Goal: Information Seeking & Learning: Learn about a topic

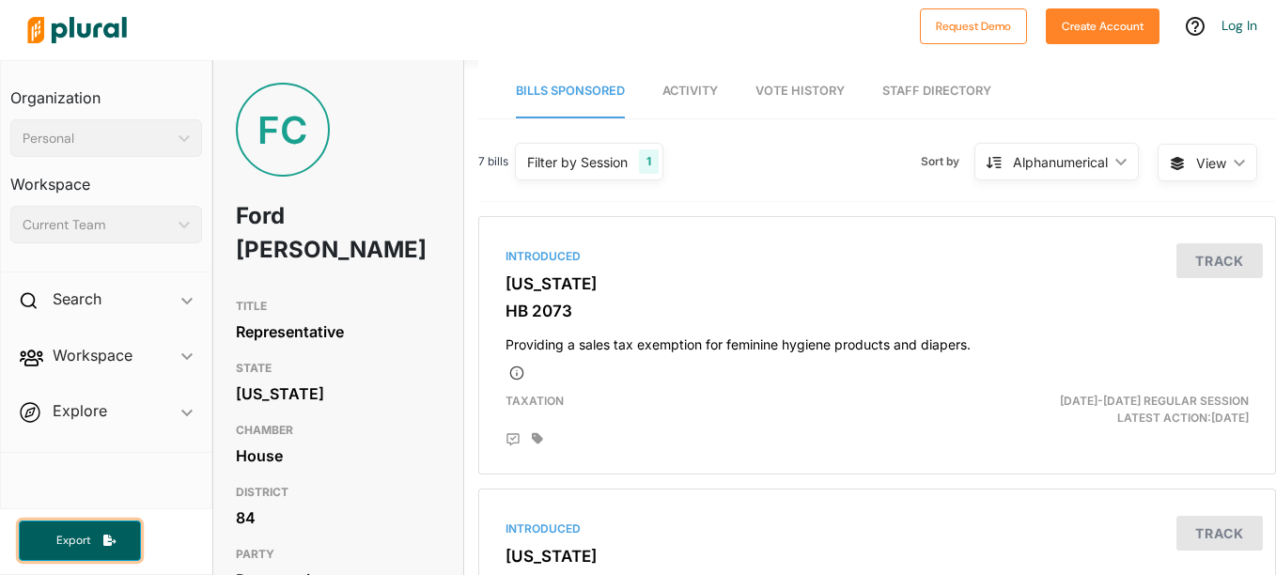
click at [77, 546] on span "Export" at bounding box center [73, 541] width 60 height 16
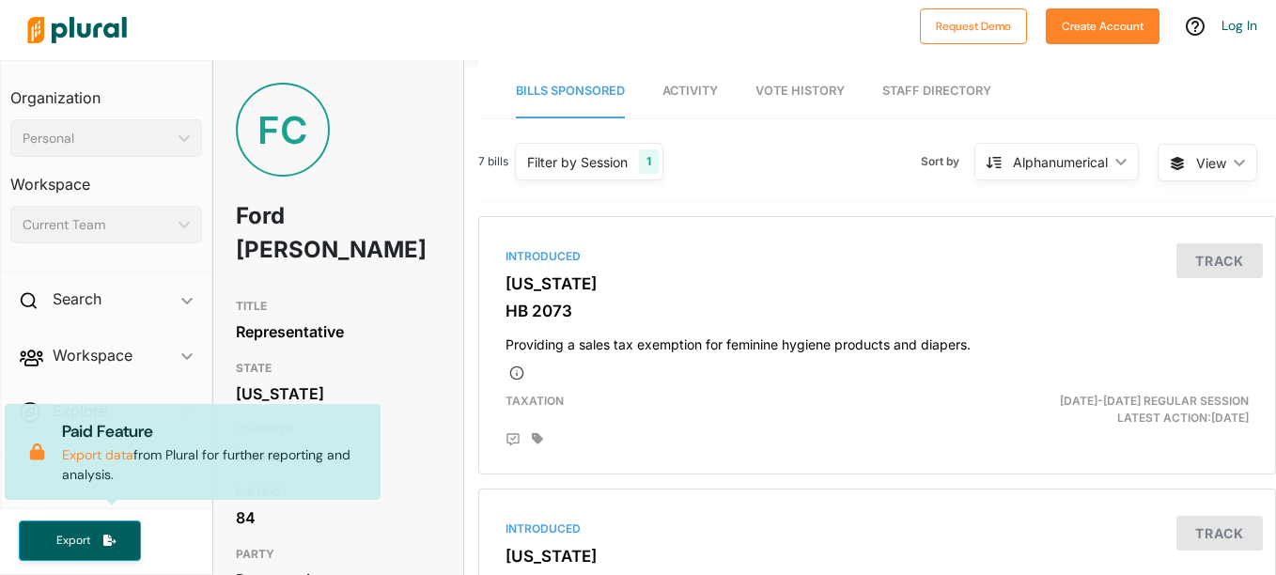
click at [447, 352] on div "TITLE Representative STATE [US_STATE] CHAMBER House DISTRICT 84 PARTY Democrati…" at bounding box center [338, 475] width 250 height 372
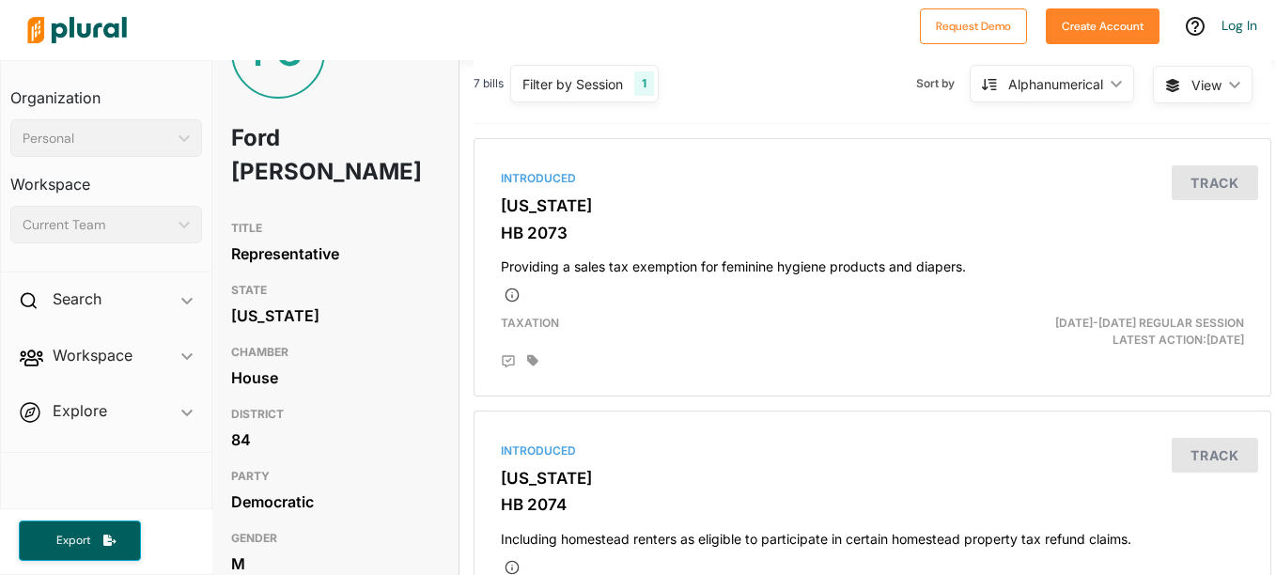
scroll to position [0, 5]
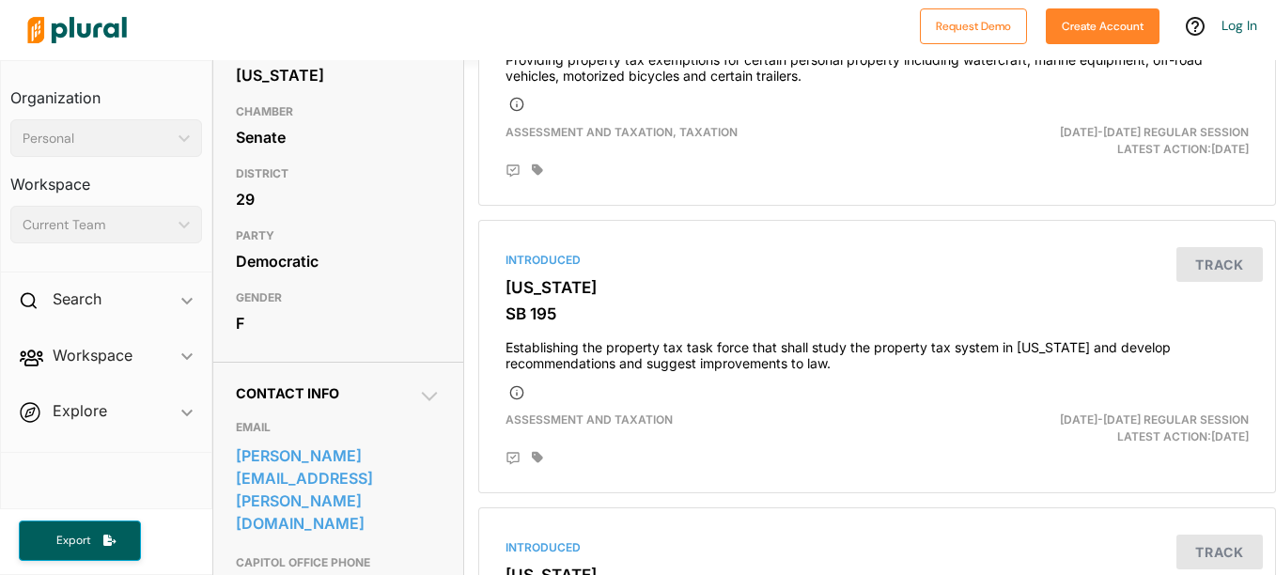
scroll to position [228, 0]
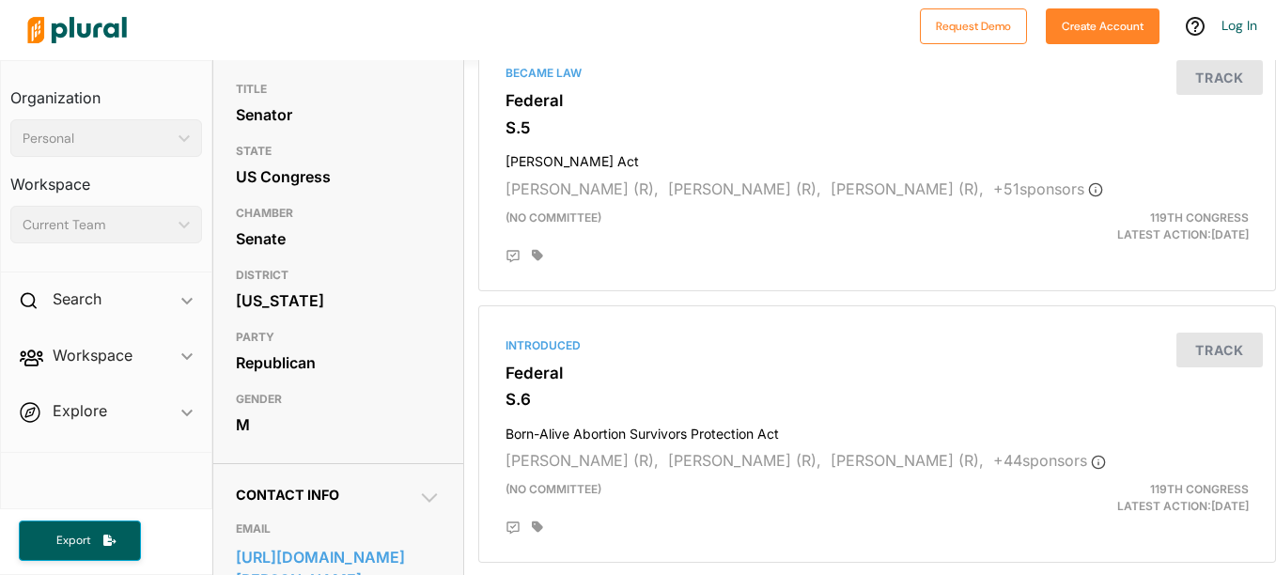
scroll to position [184, 0]
